Goal: Information Seeking & Learning: Find specific fact

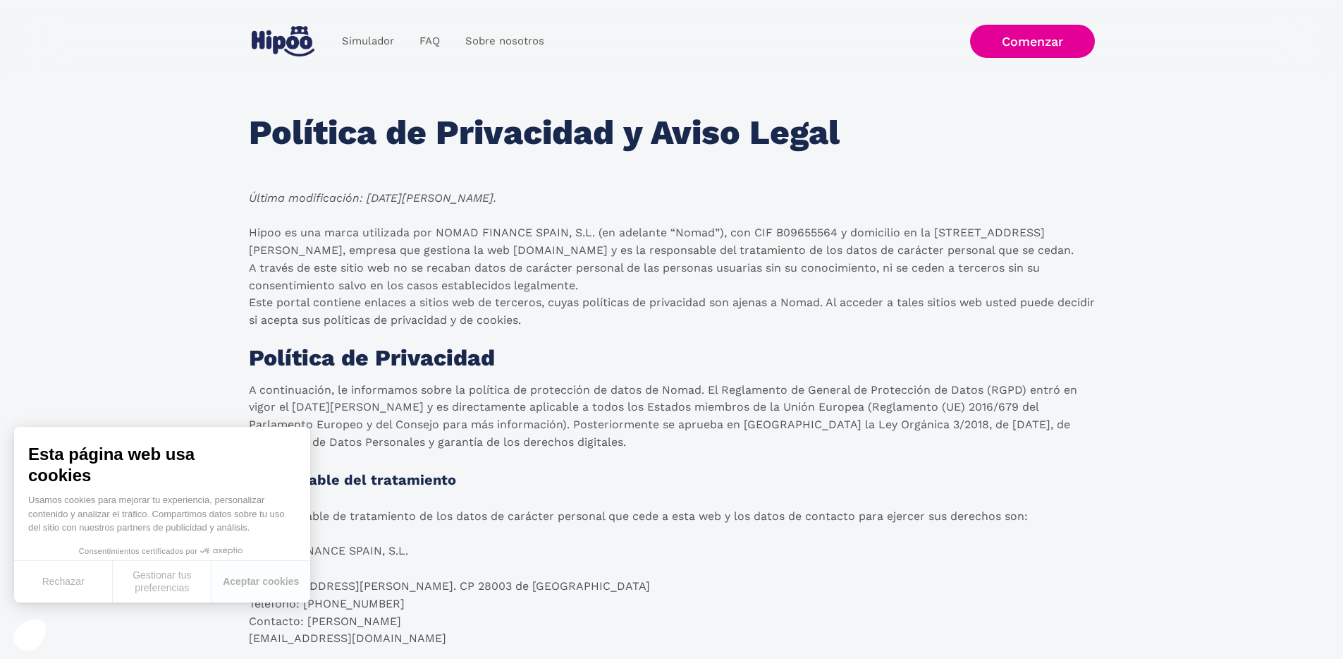
click at [346, 163] on div "Política de Privacidad y Aviso Legal" at bounding box center [672, 139] width 846 height 50
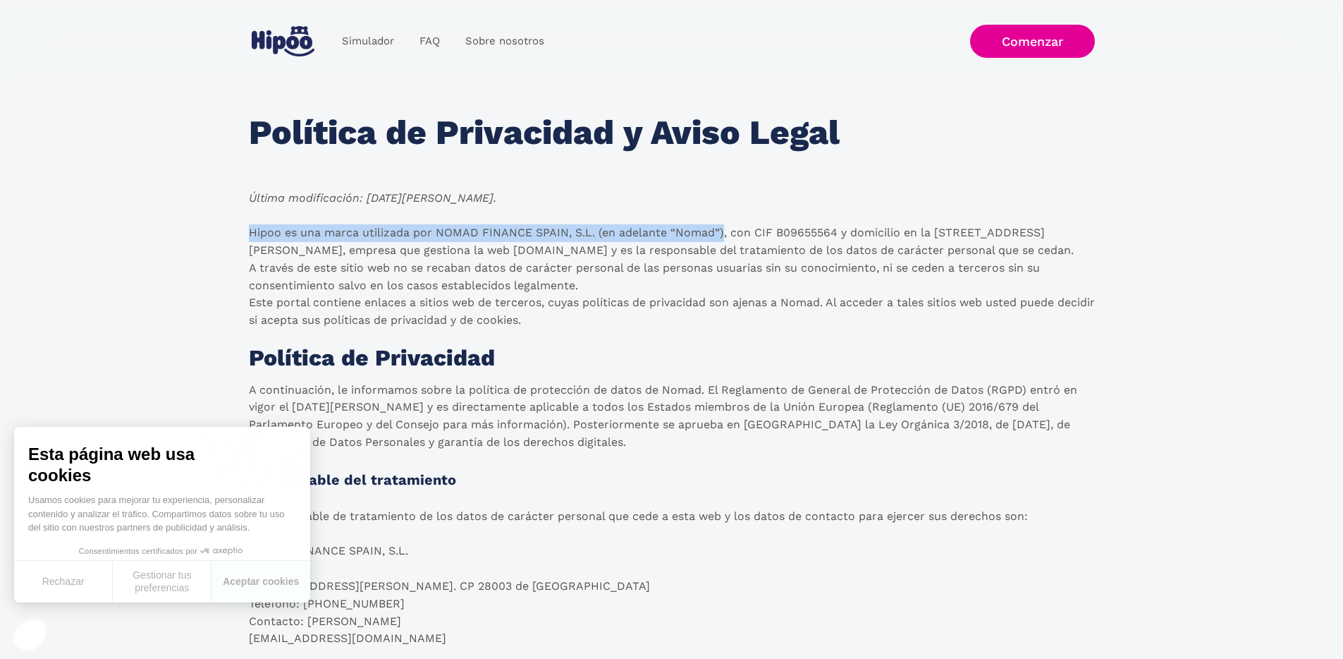
drag, startPoint x: 250, startPoint y: 229, endPoint x: 724, endPoint y: 235, distance: 473.9
copy p "Hipoo es una marca utilizada por NOMAD FINANCE SPAIN, S.L. (en adelante “Nomad”)"
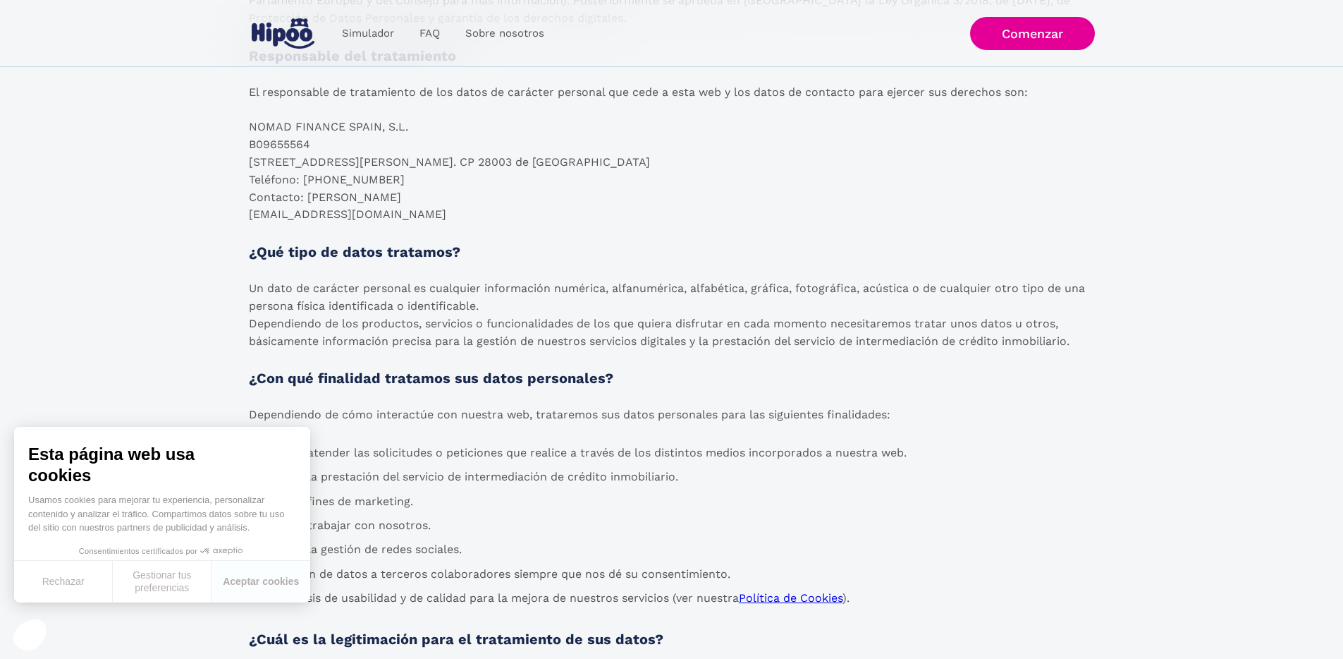
scroll to position [450, 0]
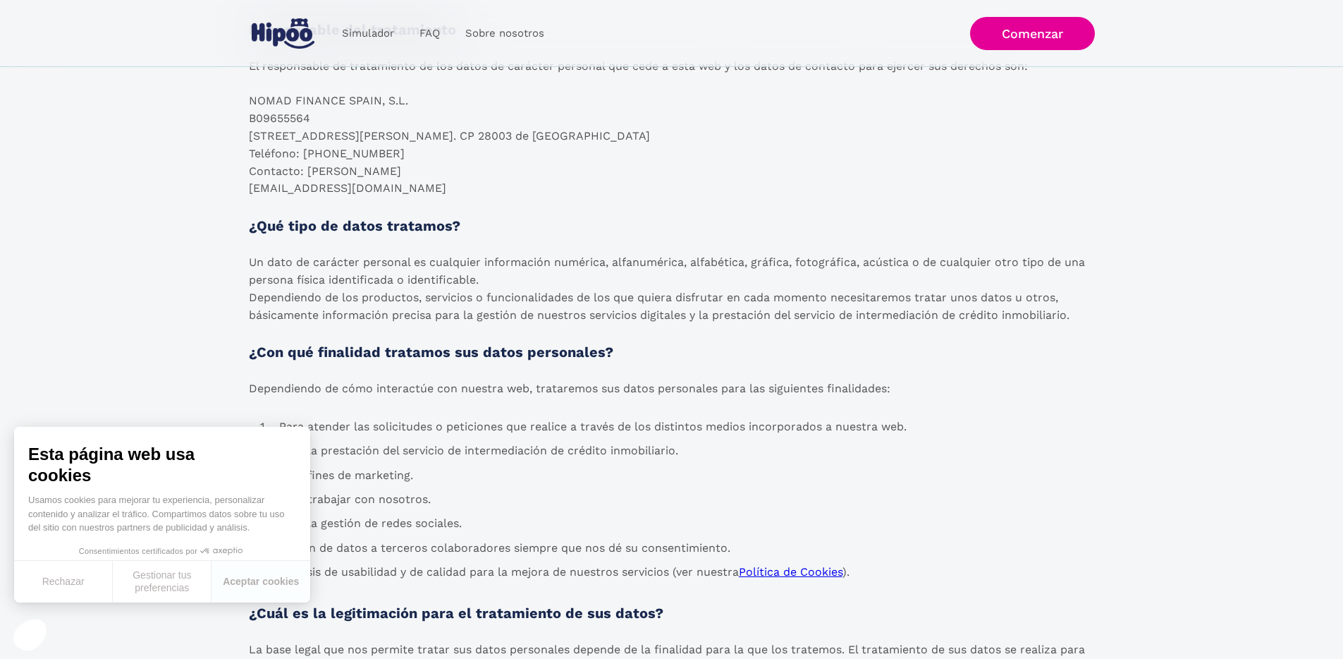
drag, startPoint x: 309, startPoint y: 169, endPoint x: 432, endPoint y: 167, distance: 123.4
click at [432, 167] on p "El responsable de tratamiento de los datos de carácter personal que cede a esta…" at bounding box center [638, 128] width 779 height 140
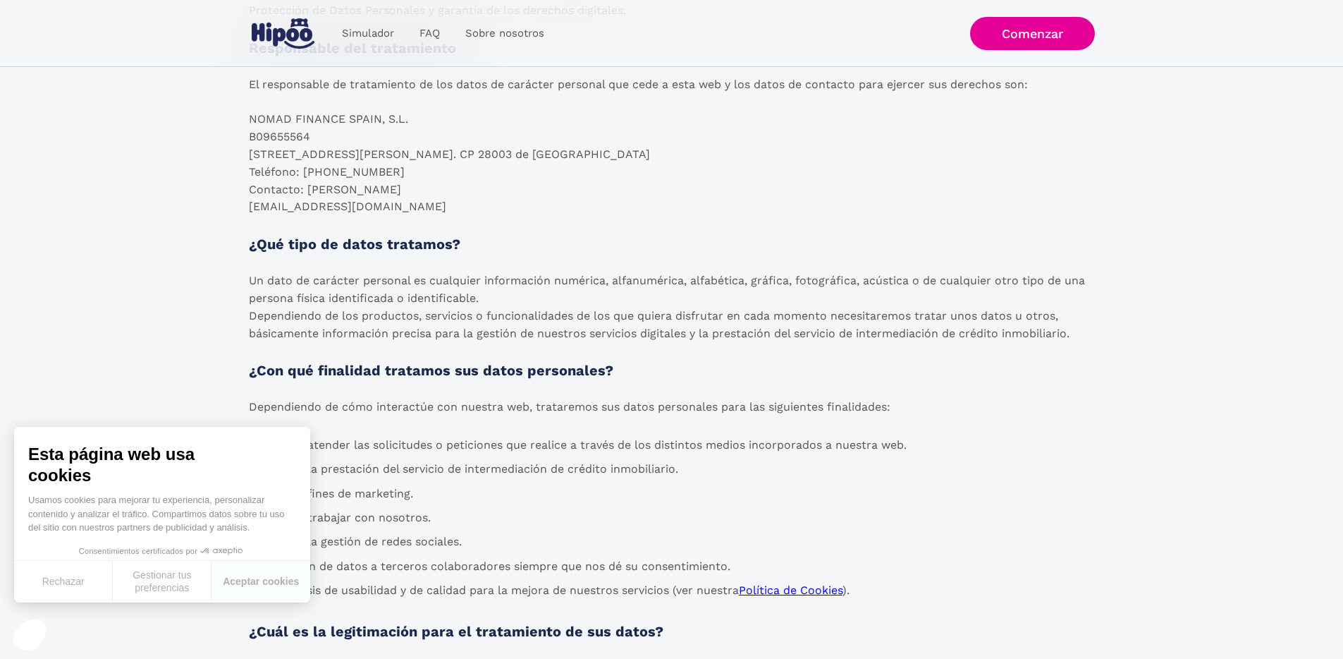
scroll to position [367, 0]
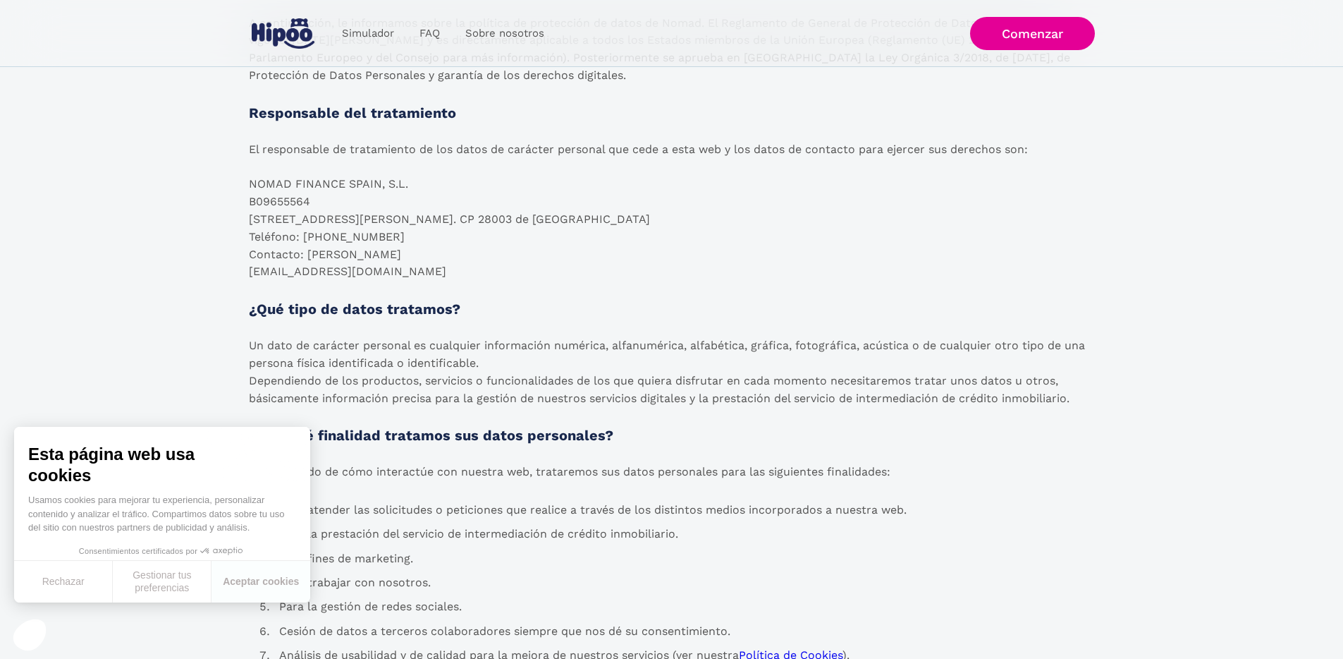
copy p "Danilo Cataneo"
